Goal: Task Accomplishment & Management: Manage account settings

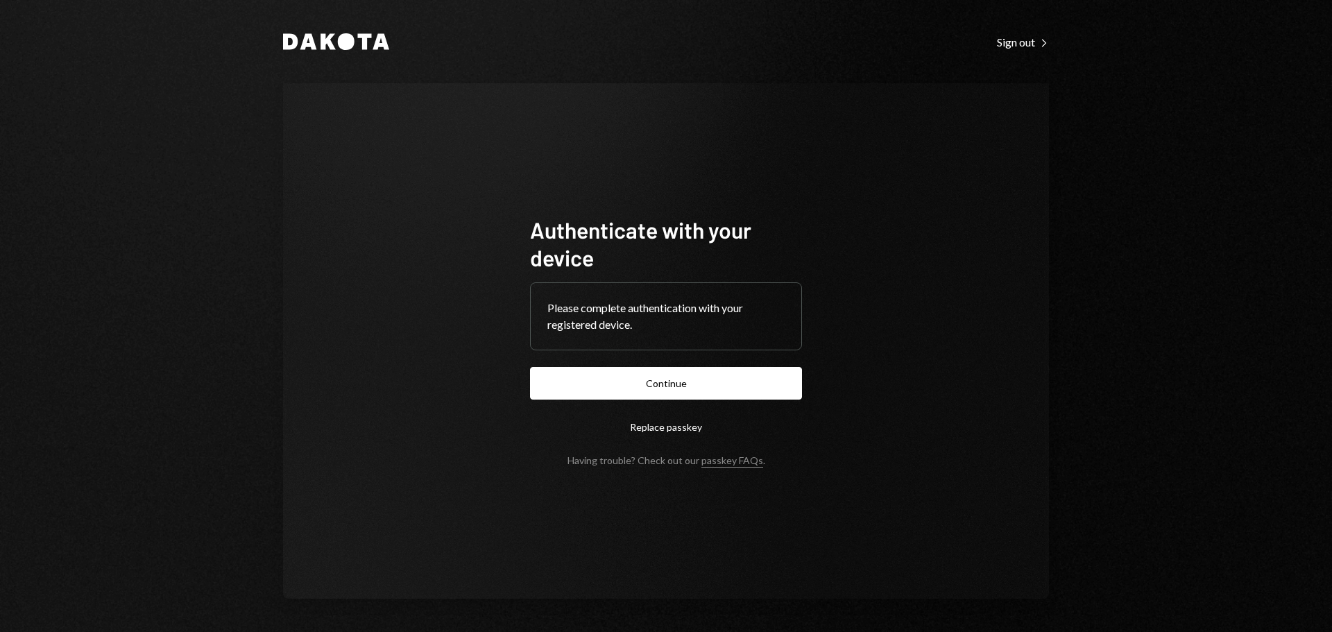
drag, startPoint x: 692, startPoint y: 378, endPoint x: 520, endPoint y: 380, distance: 171.4
click at [692, 378] on button "Continue" at bounding box center [666, 383] width 272 height 33
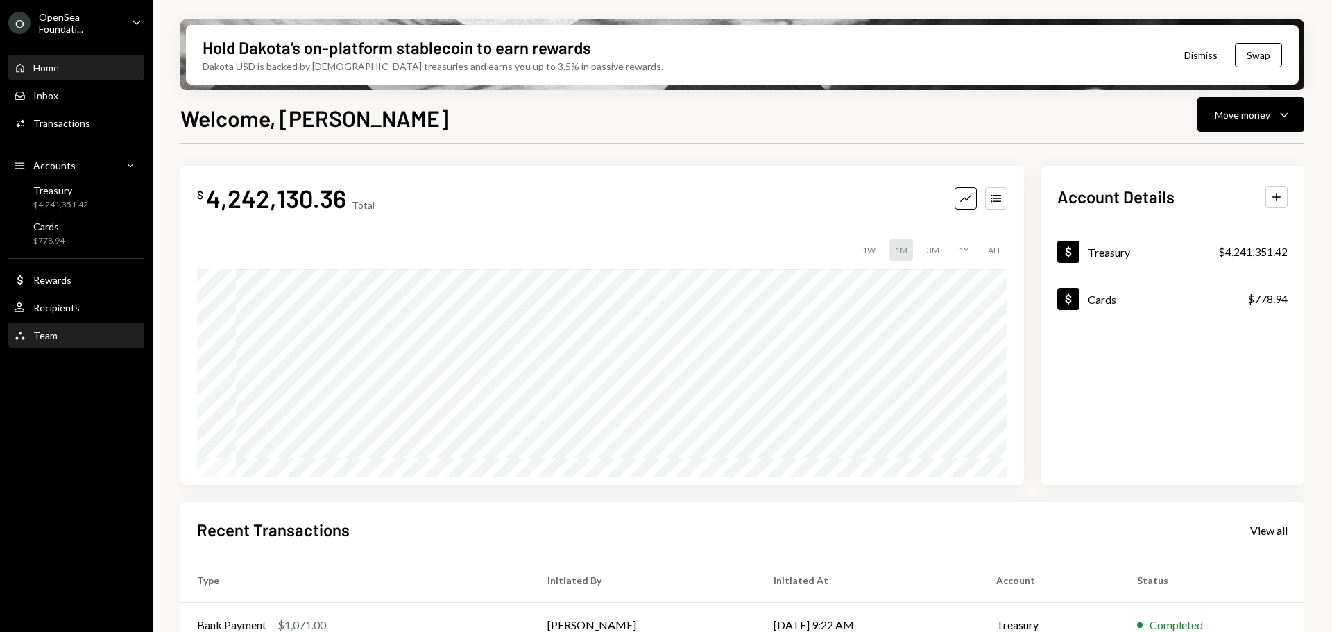
click at [43, 339] on div "Team" at bounding box center [45, 336] width 24 height 12
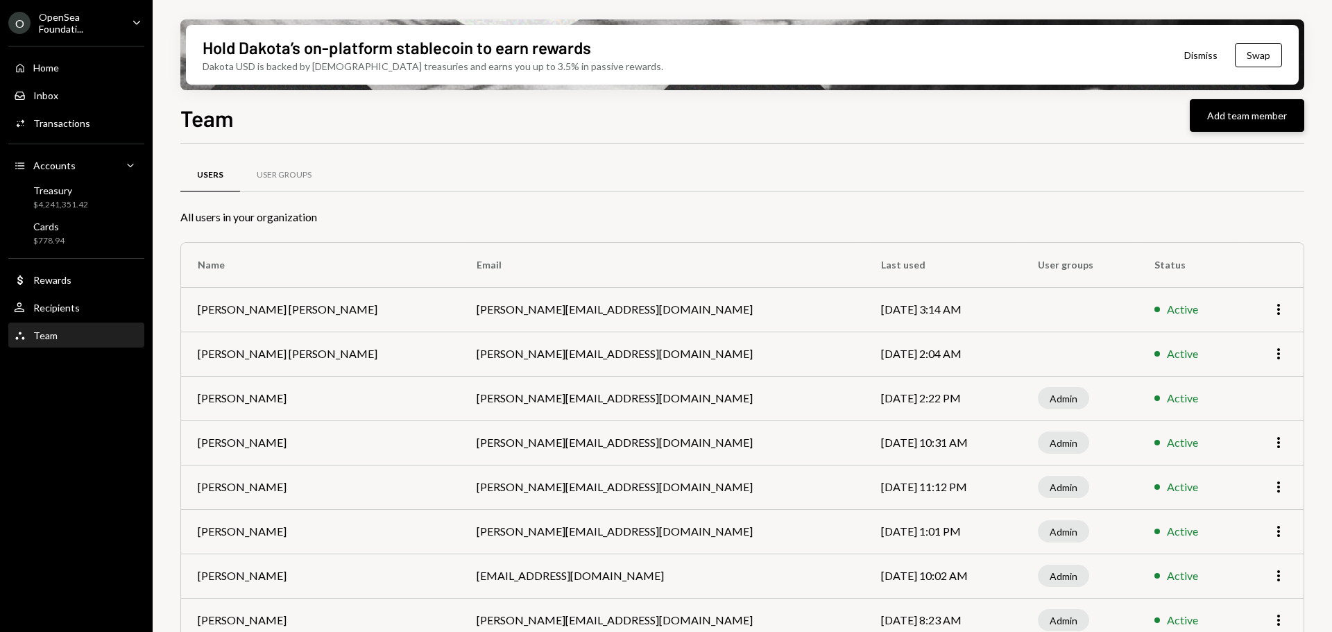
click at [1280, 118] on button "Add team member" at bounding box center [1247, 115] width 115 height 33
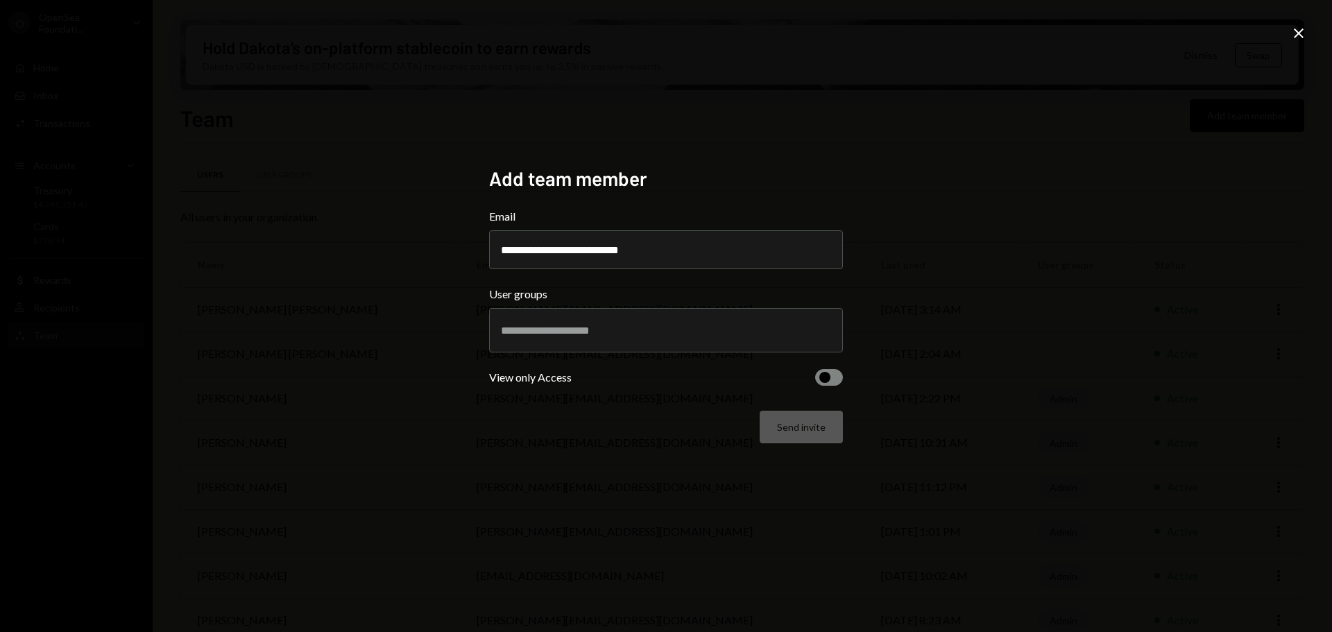
type input "**********"
click at [713, 335] on input "text" at bounding box center [666, 330] width 330 height 12
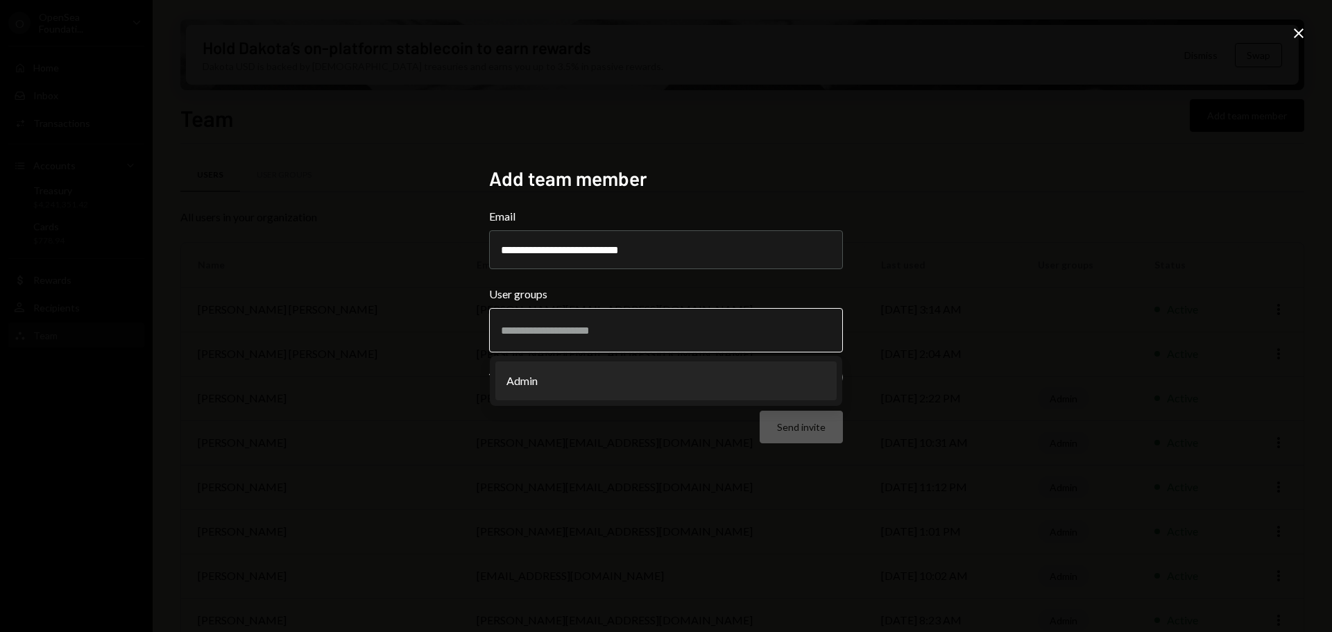
click at [686, 383] on li "Admin" at bounding box center [665, 381] width 341 height 39
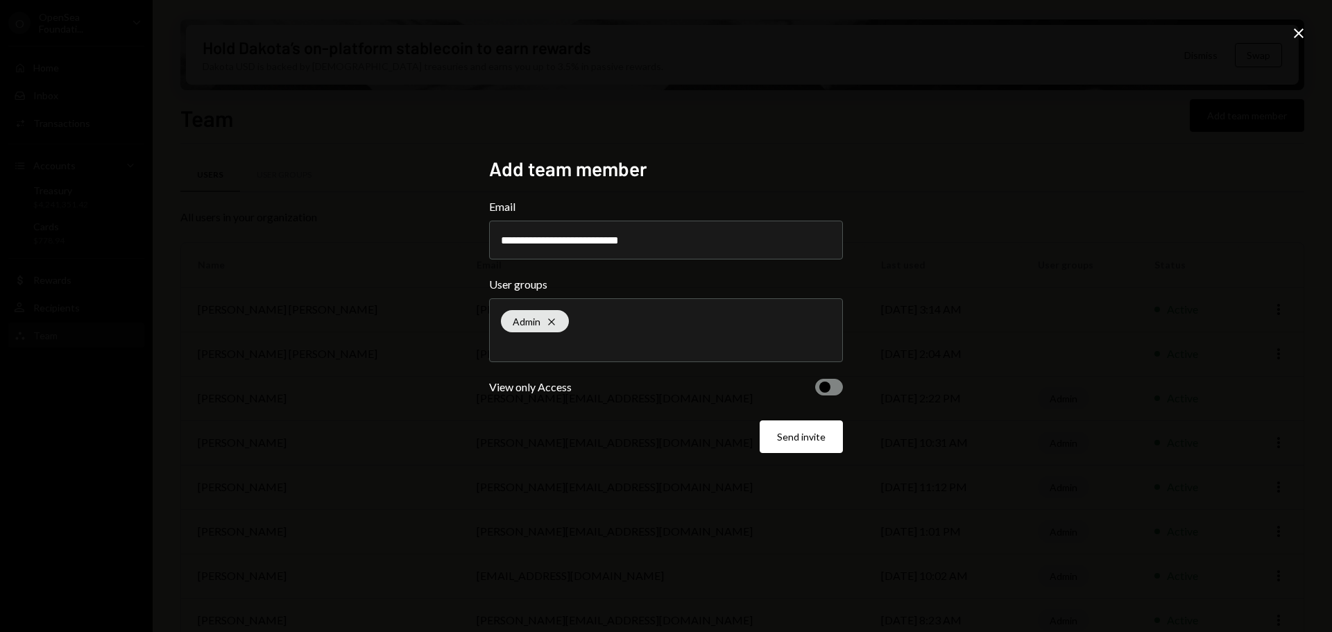
click at [554, 387] on div "View only Access" at bounding box center [530, 387] width 83 height 17
click at [829, 391] on span "button" at bounding box center [825, 387] width 11 height 11
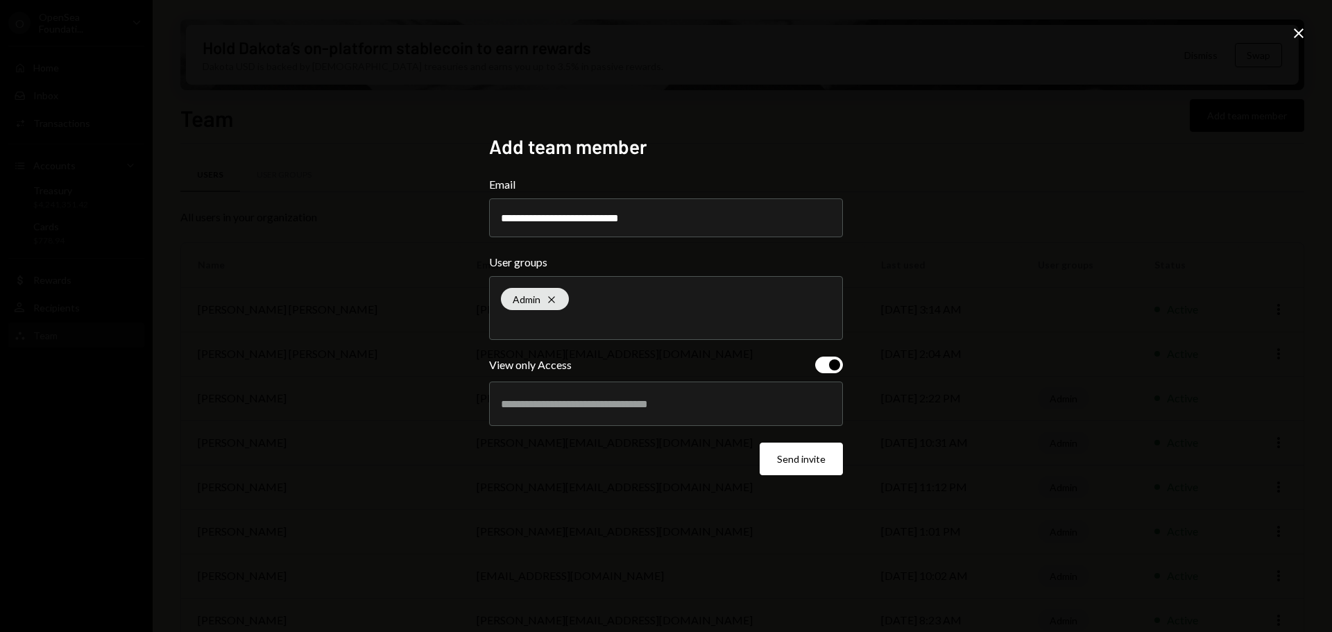
click at [720, 414] on div at bounding box center [666, 404] width 330 height 35
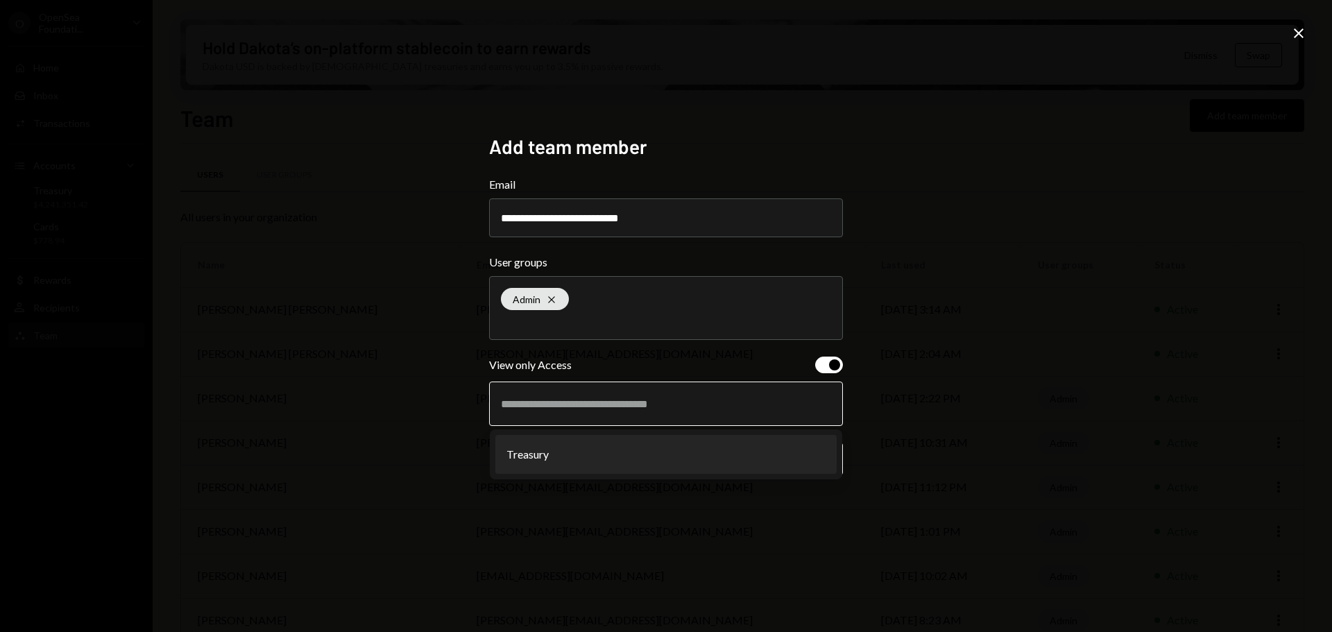
click at [694, 448] on li "Treasury" at bounding box center [665, 454] width 341 height 39
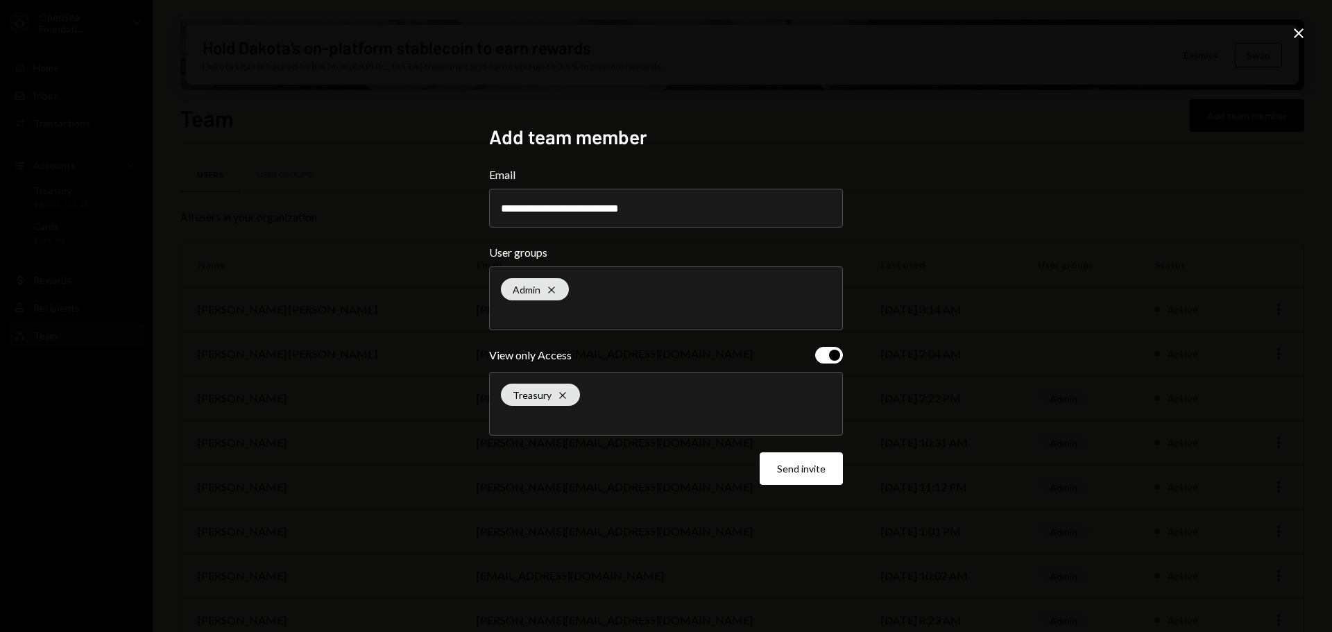
click at [797, 484] on button "Send invite" at bounding box center [801, 468] width 83 height 33
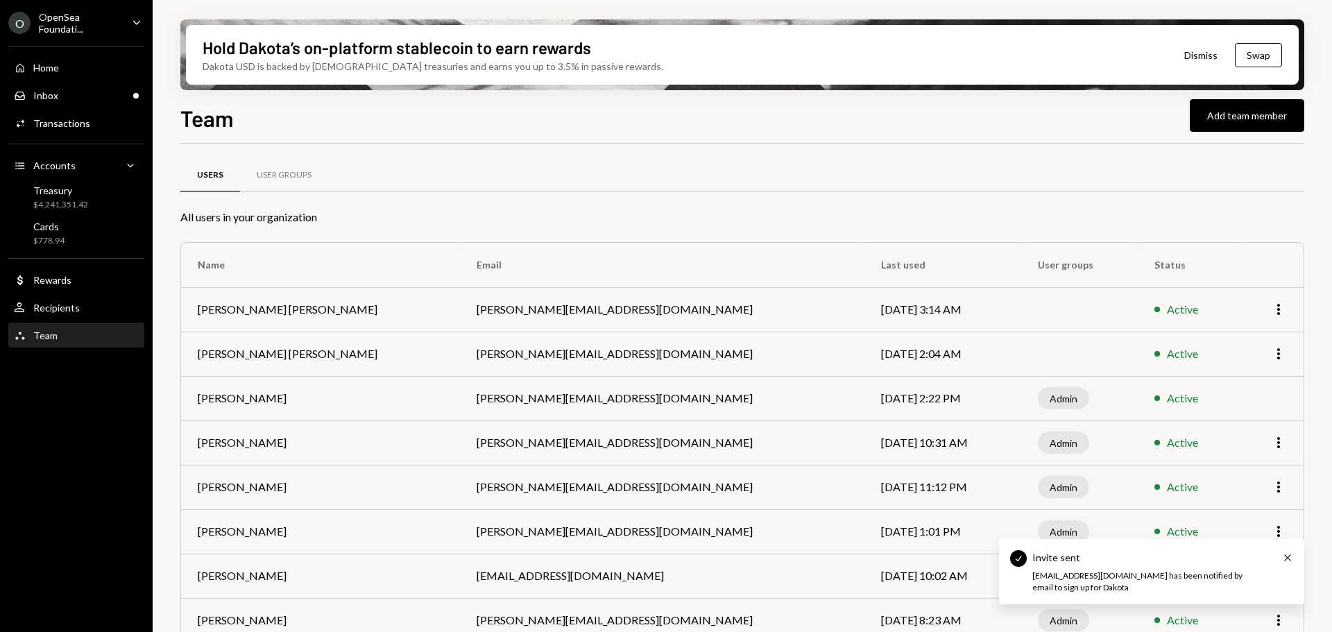
scroll to position [23, 0]
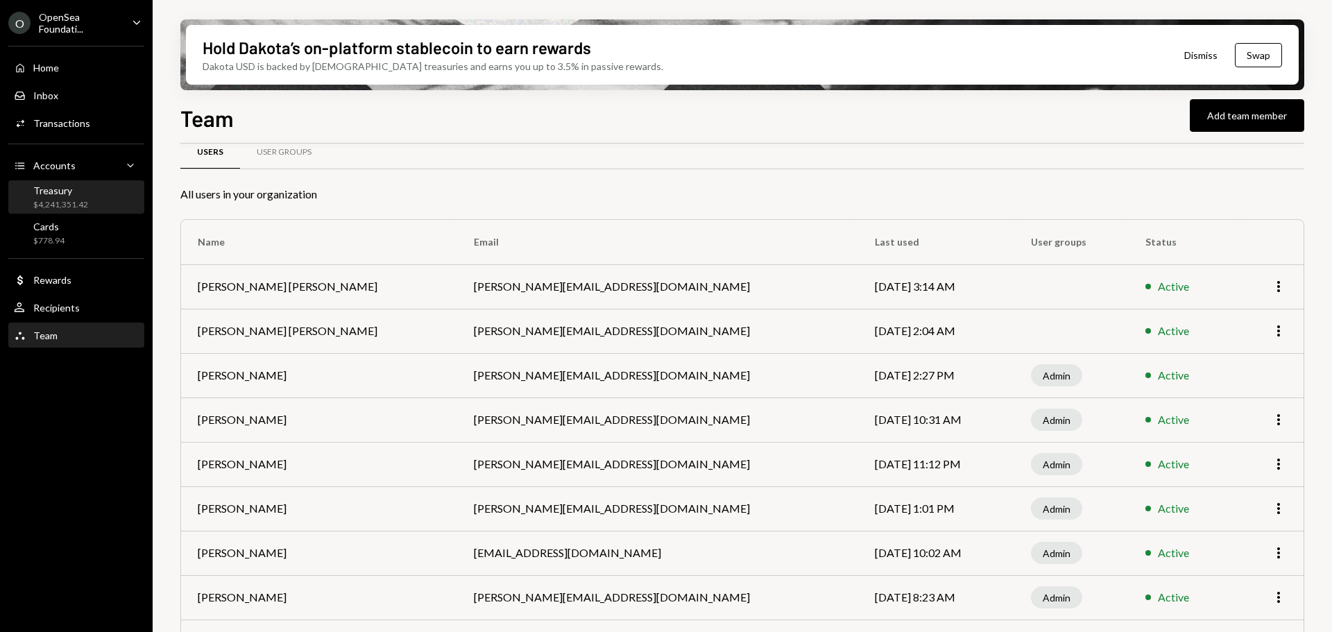
click at [94, 190] on div "Treasury $4,241,351.42" at bounding box center [76, 198] width 125 height 26
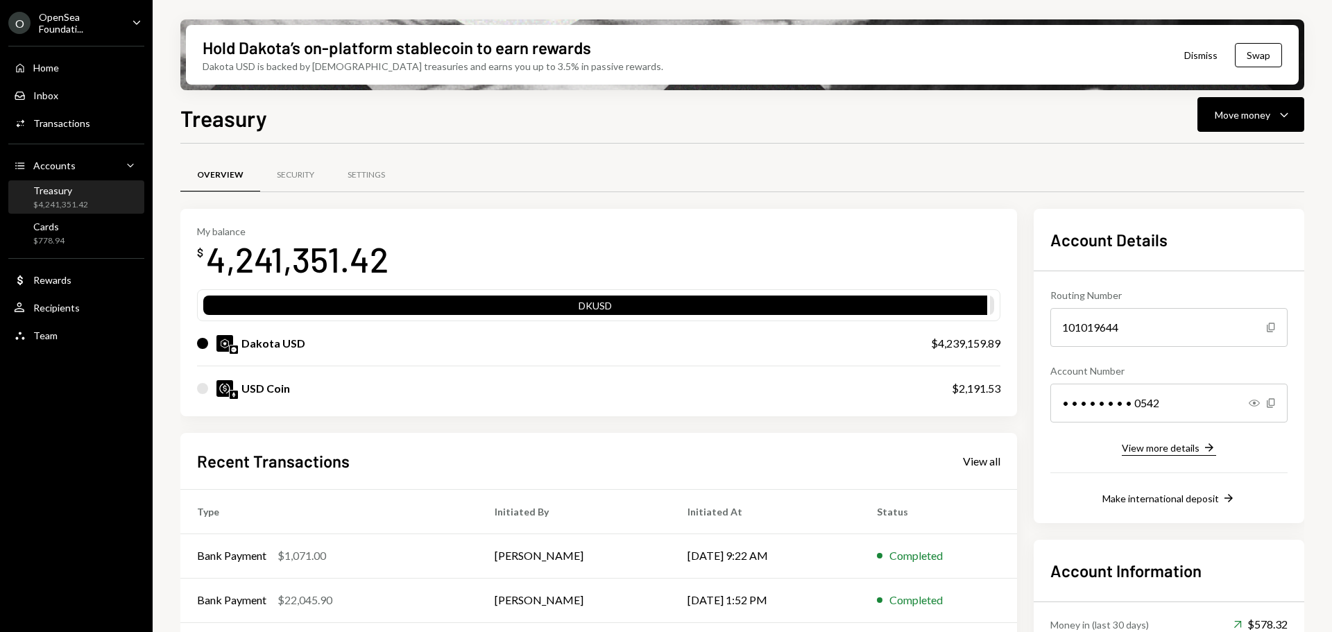
click at [1178, 444] on div "View more details" at bounding box center [1161, 448] width 78 height 12
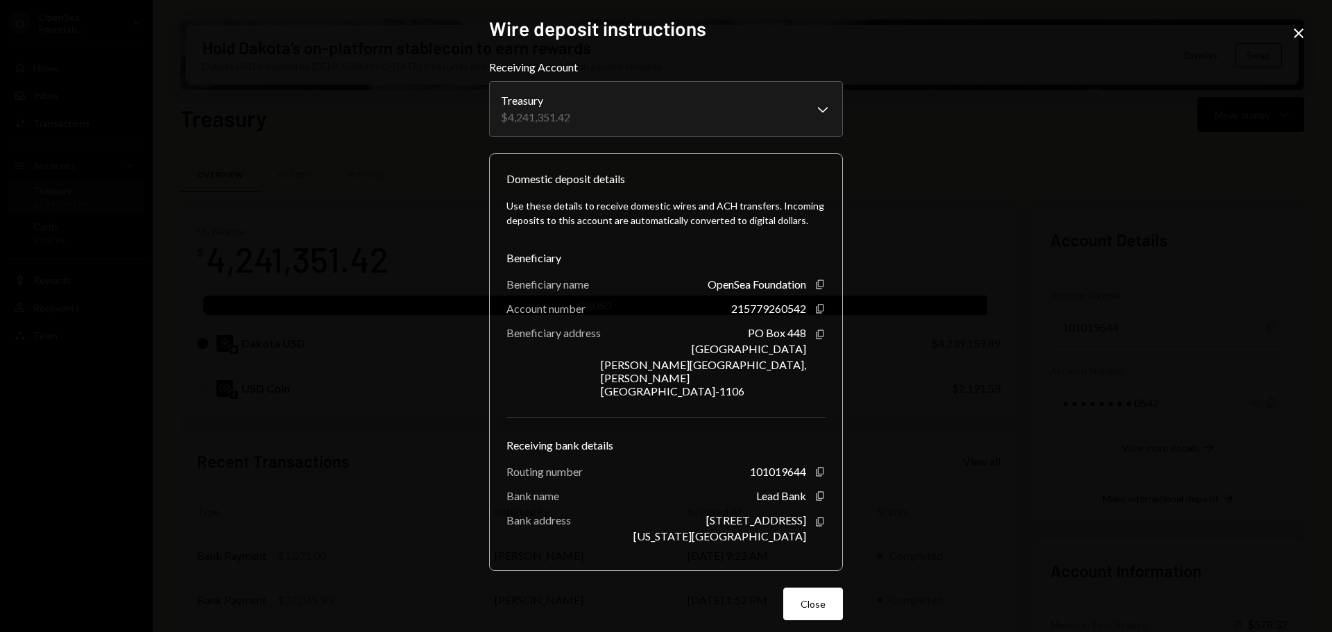
click at [312, 384] on div "**********" at bounding box center [666, 316] width 1332 height 632
click at [1300, 37] on icon "Close" at bounding box center [1299, 33] width 17 height 17
